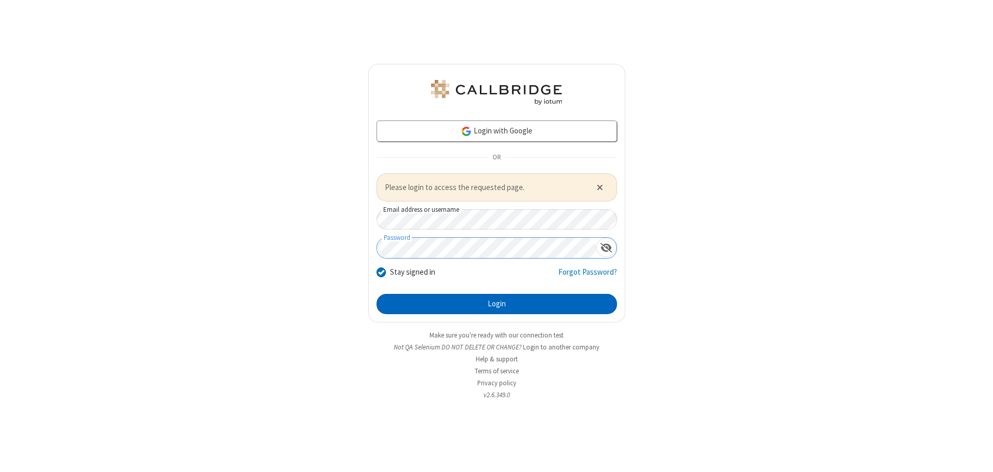
click at [497, 304] on button "Login" at bounding box center [497, 304] width 240 height 21
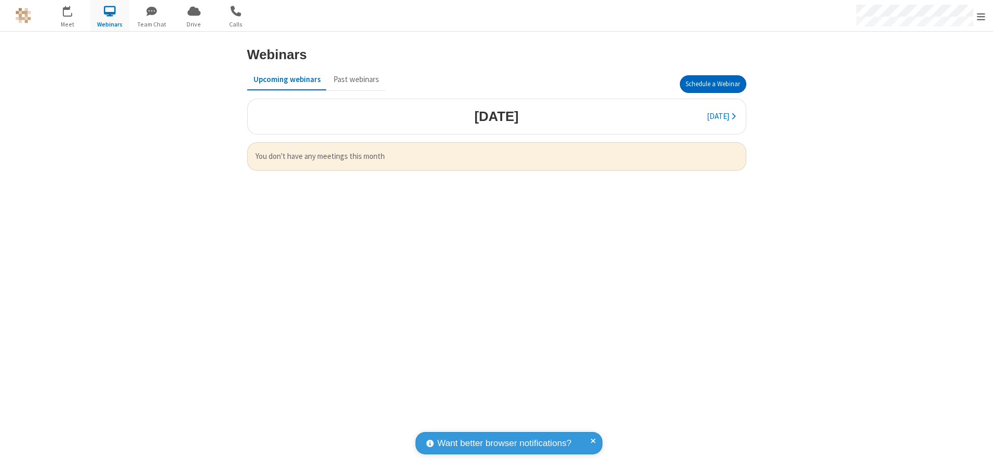
click at [713, 84] on button "Schedule a Webinar" at bounding box center [713, 84] width 66 height 18
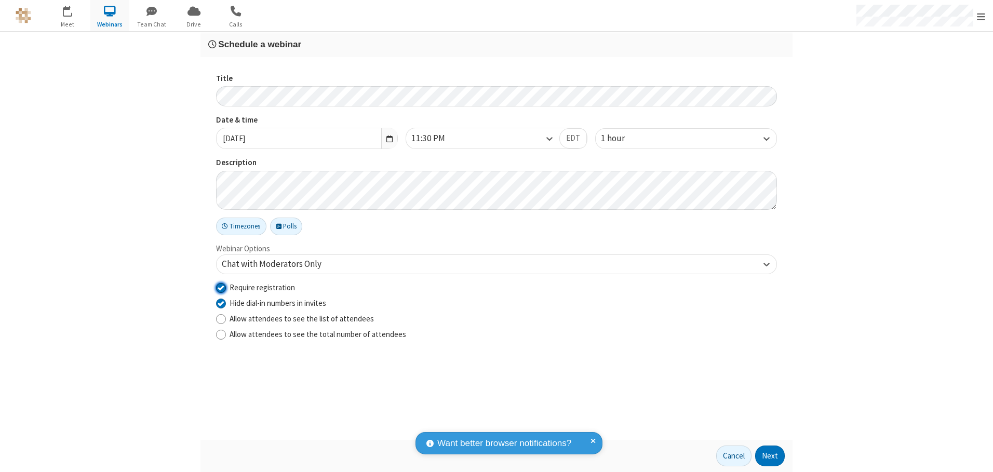
click at [221, 287] on input "Require registration" at bounding box center [221, 287] width 10 height 11
checkbox input "false"
click at [770, 456] on button "Next" at bounding box center [770, 456] width 30 height 21
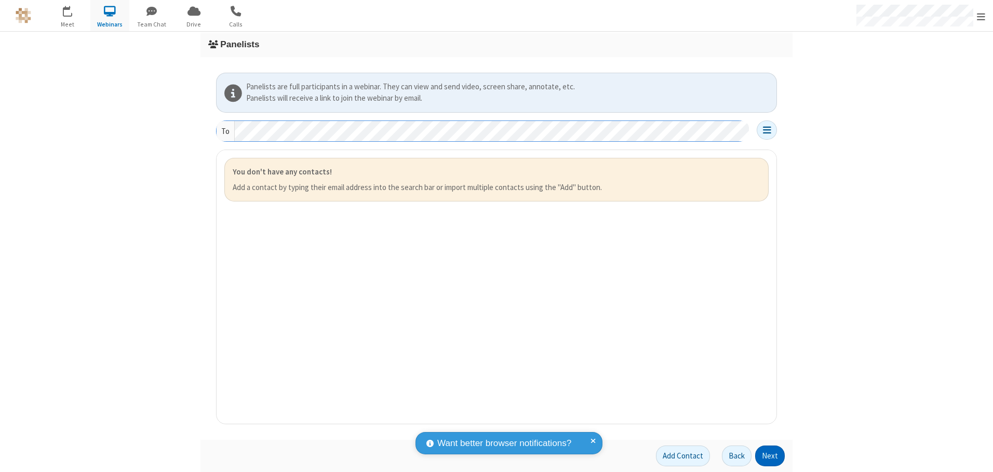
click at [770, 456] on button "Next" at bounding box center [770, 456] width 30 height 21
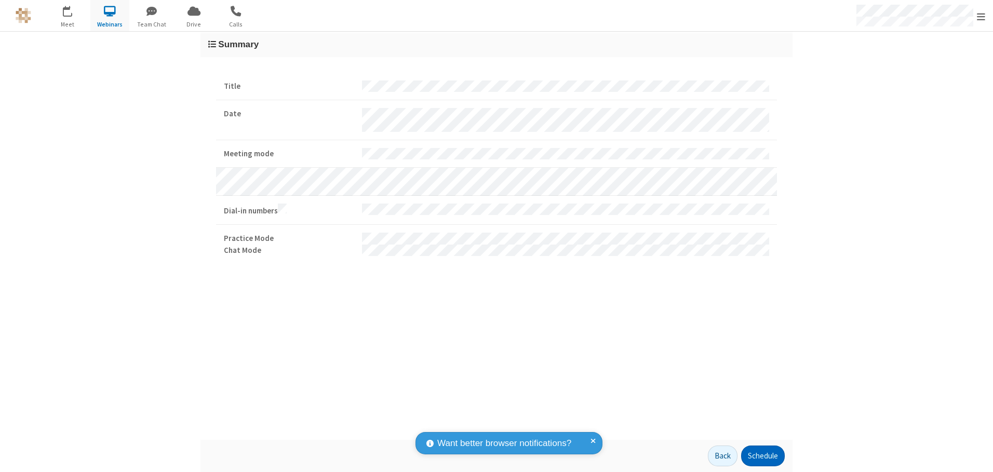
click at [762, 456] on button "Schedule" at bounding box center [763, 456] width 44 height 21
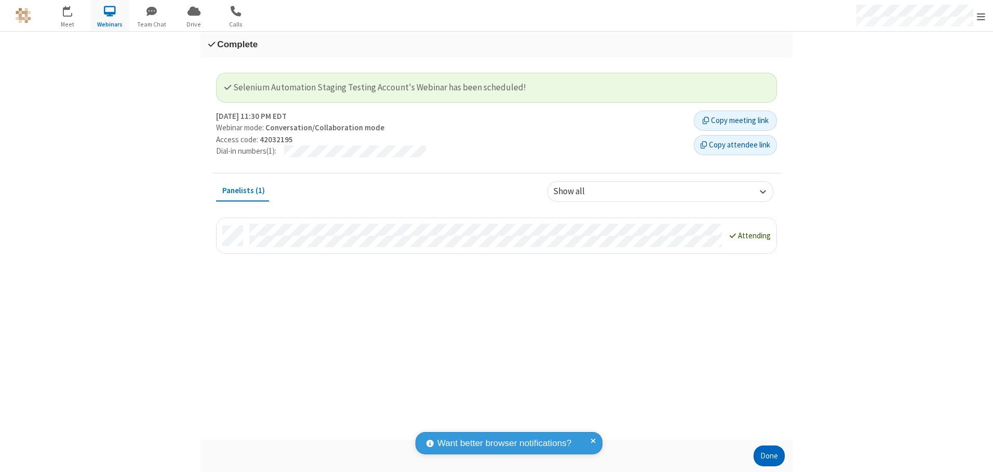
click at [769, 456] on button "Done" at bounding box center [769, 456] width 31 height 21
